Goal: Contribute content: Add original content to the website for others to see

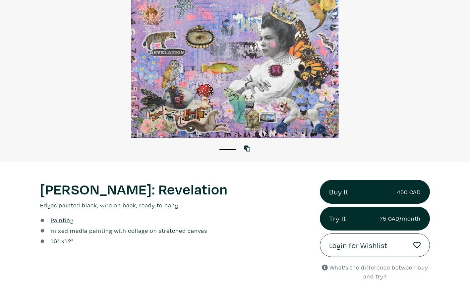
scroll to position [82, 0]
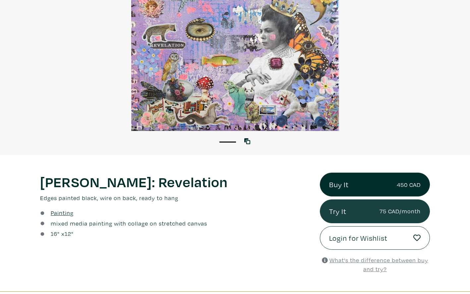
click at [338, 210] on link "Try It 75 CAD/month" at bounding box center [375, 212] width 110 height 24
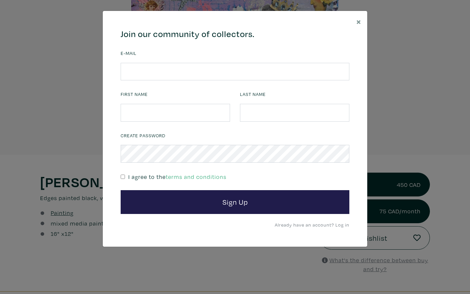
drag, startPoint x: 355, startPoint y: 20, endPoint x: 370, endPoint y: 23, distance: 15.8
click at [355, 20] on button "×" at bounding box center [358, 21] width 17 height 21
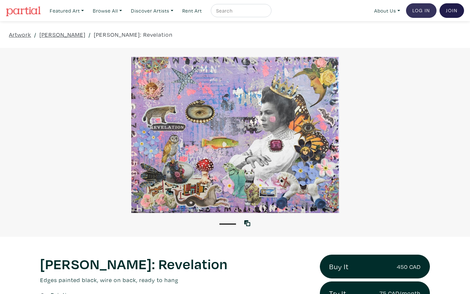
click at [420, 13] on link "Log In" at bounding box center [421, 10] width 30 height 15
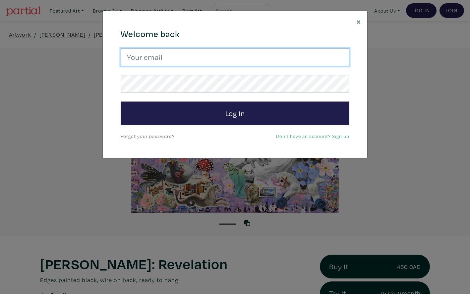
type input "[EMAIL_ADDRESS][DOMAIN_NAME]"
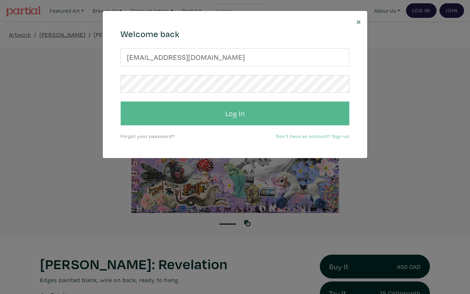
click at [235, 116] on button "Log In" at bounding box center [235, 114] width 228 height 24
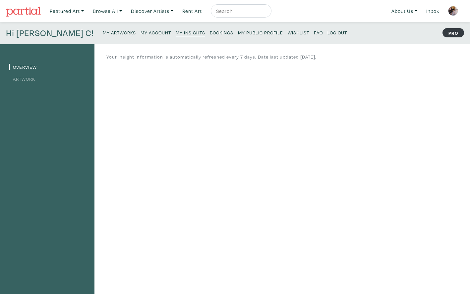
click at [103, 32] on small "My Artworks" at bounding box center [119, 32] width 33 height 6
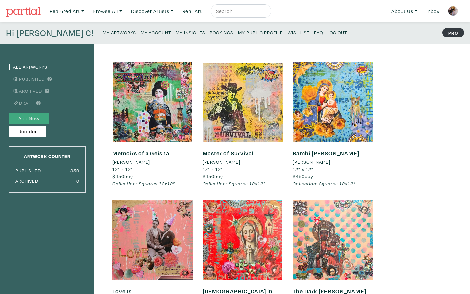
click at [27, 117] on button "Add New" at bounding box center [29, 119] width 40 height 12
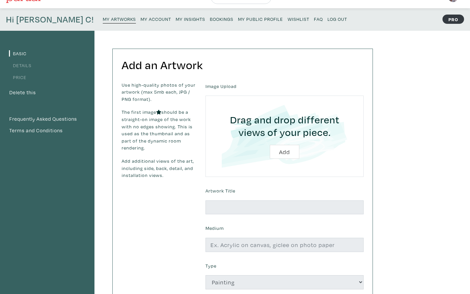
scroll to position [14, 0]
